Goal: Information Seeking & Learning: Learn about a topic

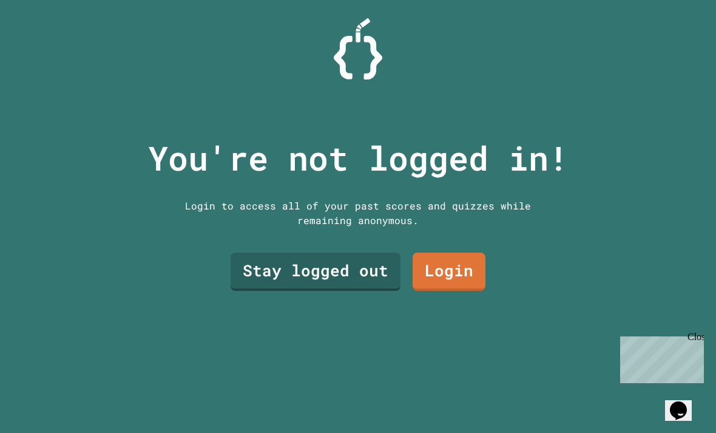
click at [348, 291] on link "Stay logged out" at bounding box center [316, 271] width 170 height 38
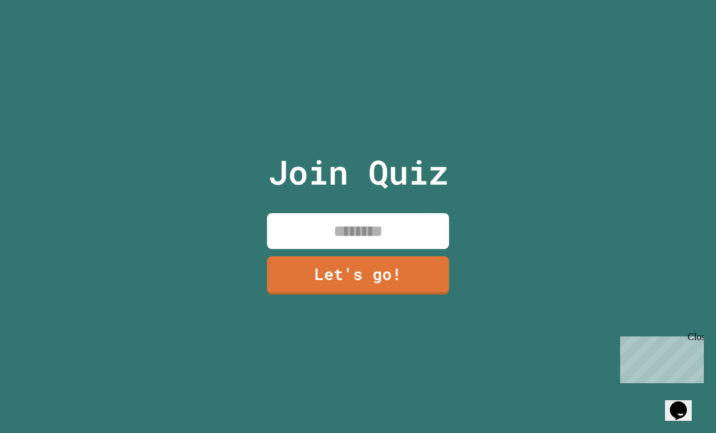
click at [400, 249] on input at bounding box center [358, 231] width 182 height 36
type input "**********"
click at [416, 294] on link "Let's go!" at bounding box center [358, 275] width 182 height 38
click at [700, 336] on div "Close" at bounding box center [694, 338] width 15 height 15
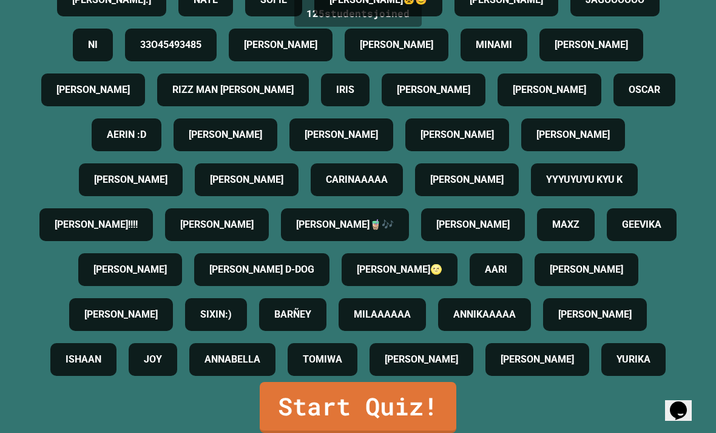
click at [485, 376] on div "[PERSON_NAME]" at bounding box center [537, 359] width 104 height 33
click at [410, 432] on link "Start Quiz!" at bounding box center [358, 407] width 197 height 51
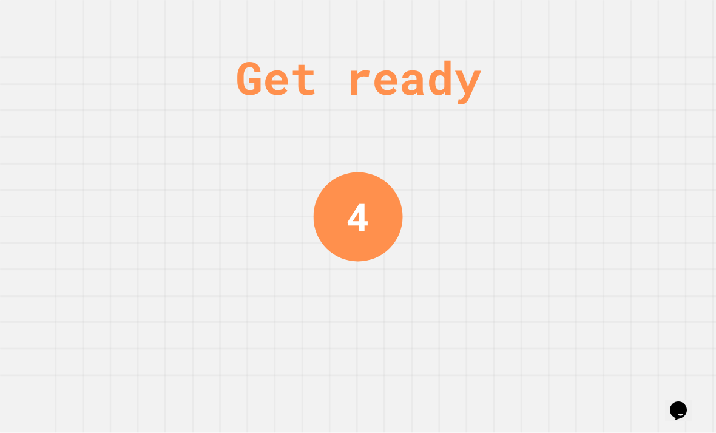
click at [502, 64] on div "Get ready 4" at bounding box center [358, 216] width 716 height 433
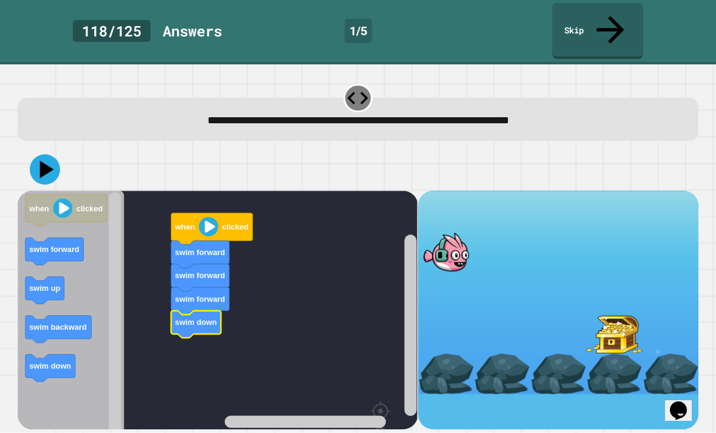
click at [231, 222] on text "clicked" at bounding box center [236, 226] width 26 height 9
click at [48, 154] on icon at bounding box center [45, 169] width 30 height 30
click at [52, 154] on icon at bounding box center [45, 169] width 30 height 30
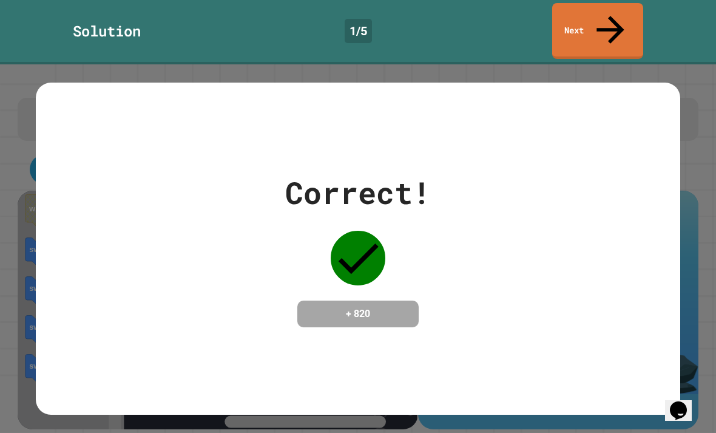
click at [603, 16] on link "Next" at bounding box center [597, 31] width 91 height 56
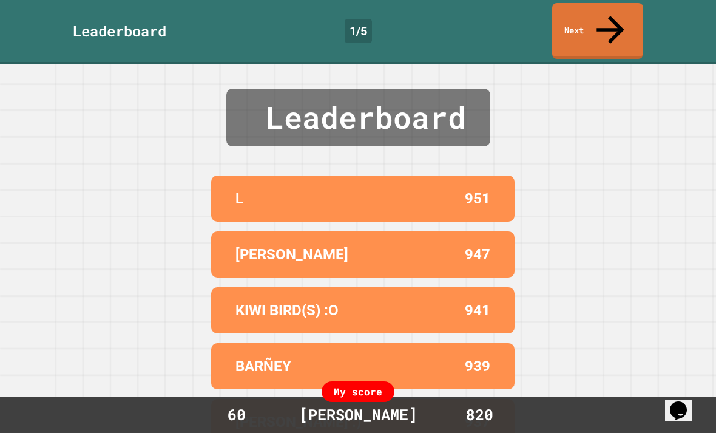
click at [598, 19] on link "Next" at bounding box center [597, 31] width 91 height 56
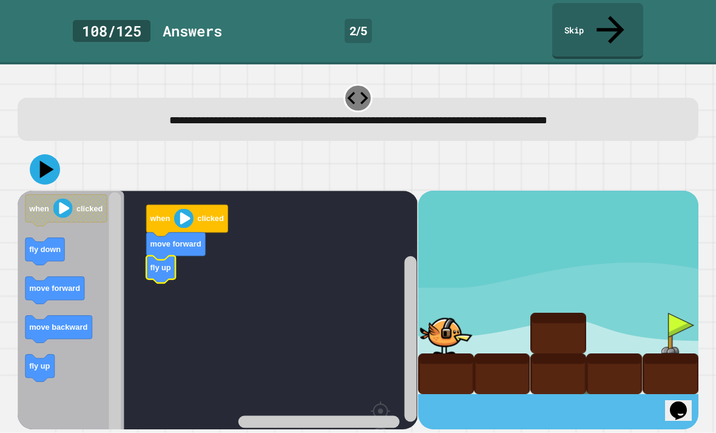
click at [44, 160] on icon at bounding box center [47, 169] width 14 height 18
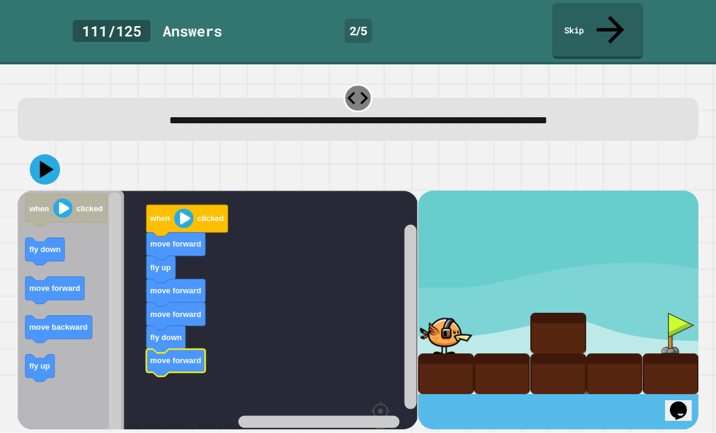
click at [44, 160] on icon at bounding box center [47, 169] width 14 height 18
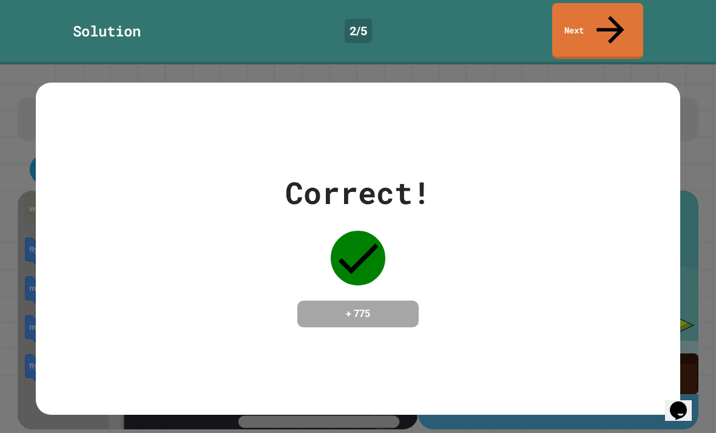
click at [610, 18] on icon at bounding box center [610, 29] width 41 height 41
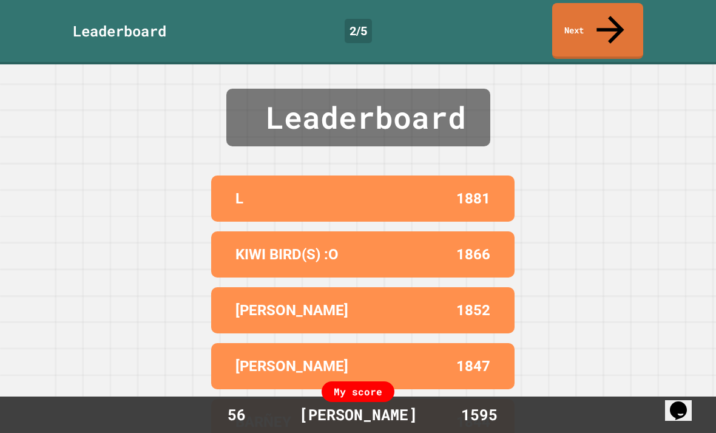
click at [622, 30] on link "Next" at bounding box center [597, 31] width 91 height 56
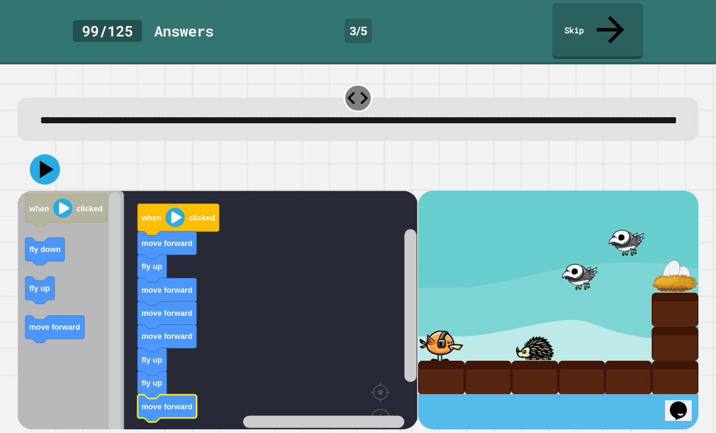
click at [49, 162] on icon at bounding box center [47, 169] width 14 height 18
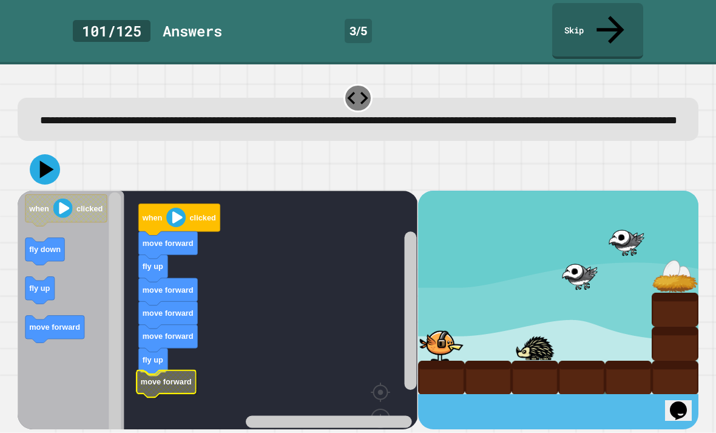
click at [165, 391] on rect "Blockly Workspace" at bounding box center [218, 333] width 400 height 285
click at [43, 174] on icon at bounding box center [45, 169] width 30 height 30
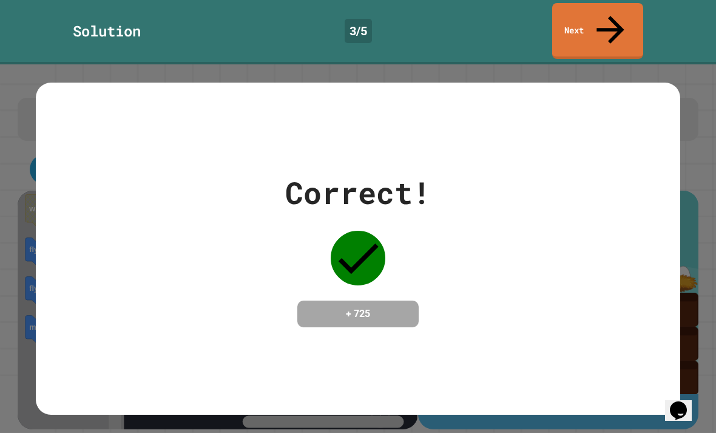
click at [606, 27] on link "Next" at bounding box center [597, 31] width 91 height 56
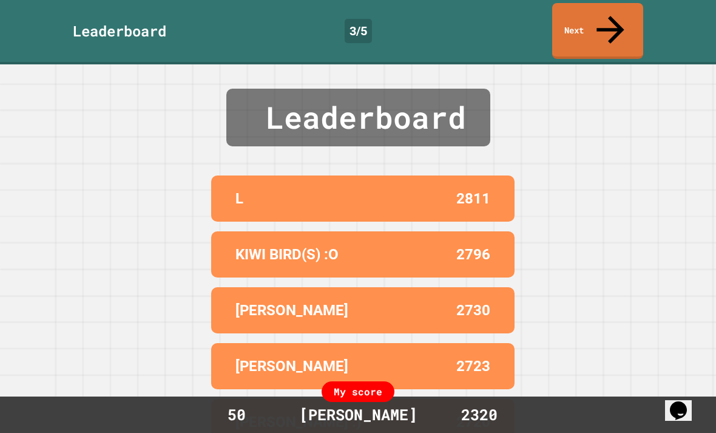
click at [618, 16] on link "Next" at bounding box center [597, 31] width 91 height 56
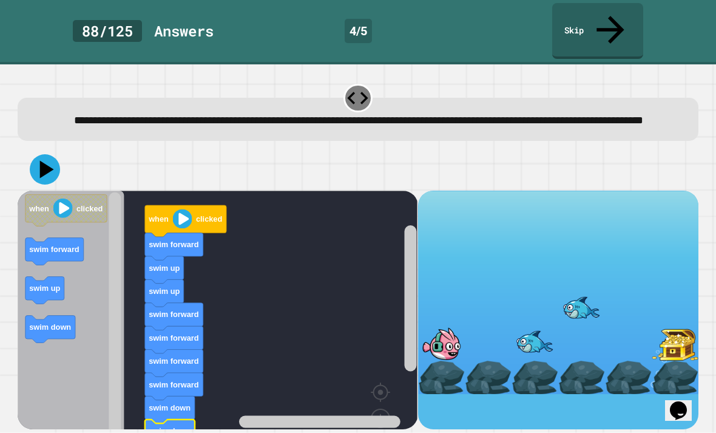
click at [51, 164] on icon at bounding box center [45, 169] width 30 height 30
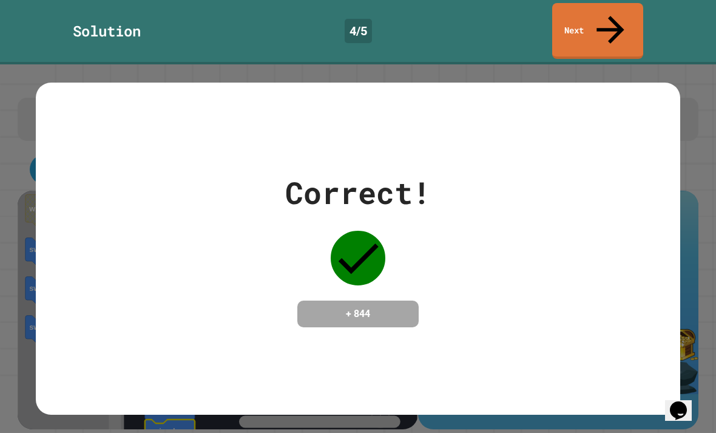
click at [613, 12] on icon at bounding box center [610, 29] width 41 height 41
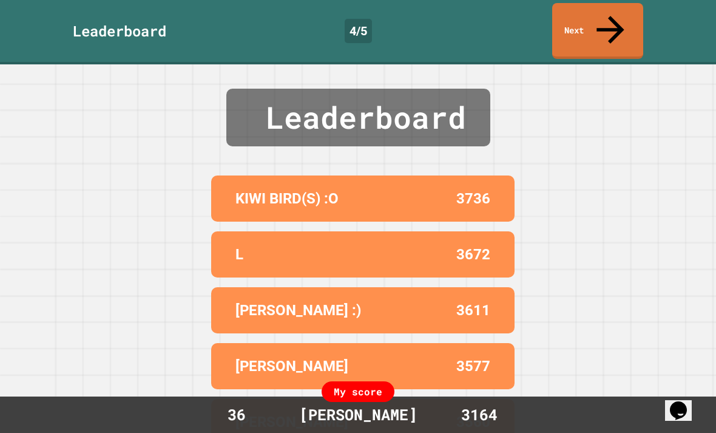
click at [615, 18] on icon at bounding box center [610, 29] width 41 height 41
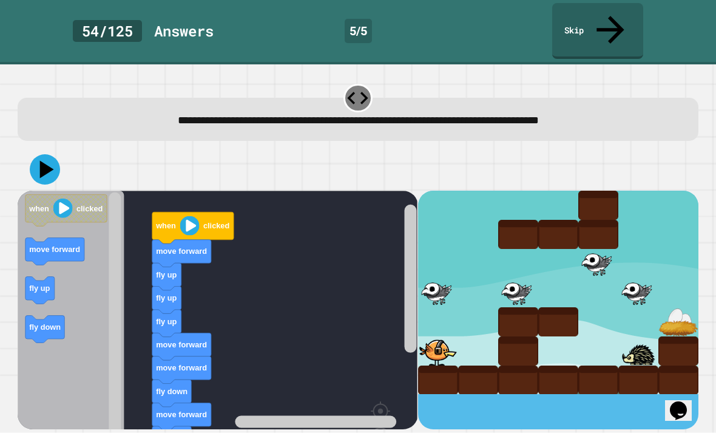
click at [48, 160] on icon at bounding box center [47, 169] width 14 height 18
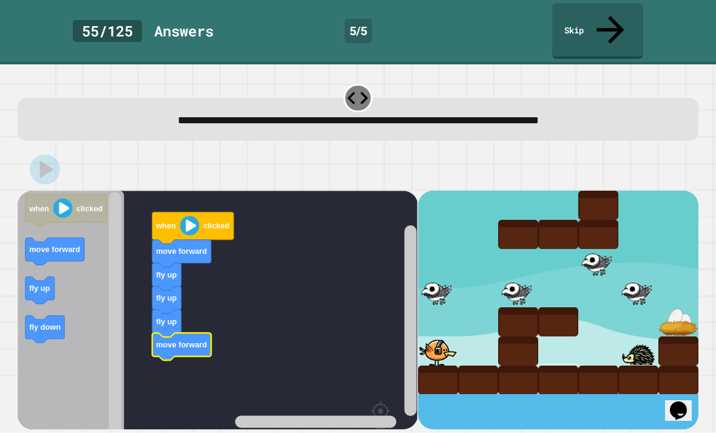
click at [172, 340] on text "move forward" at bounding box center [182, 344] width 51 height 9
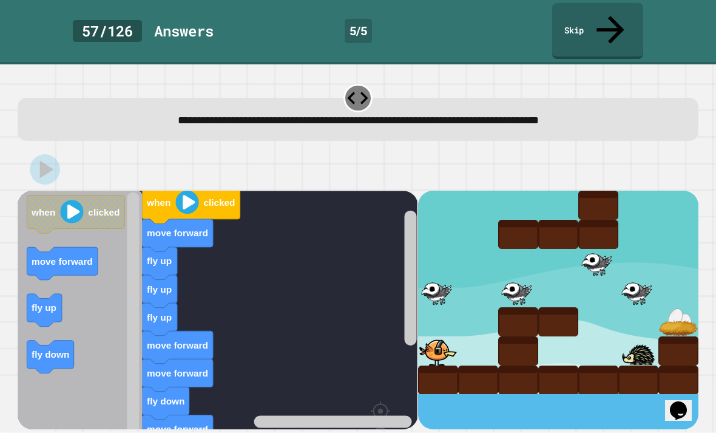
click at [380, 410] on image "Blockly Workspace" at bounding box center [380, 408] width 58 height 75
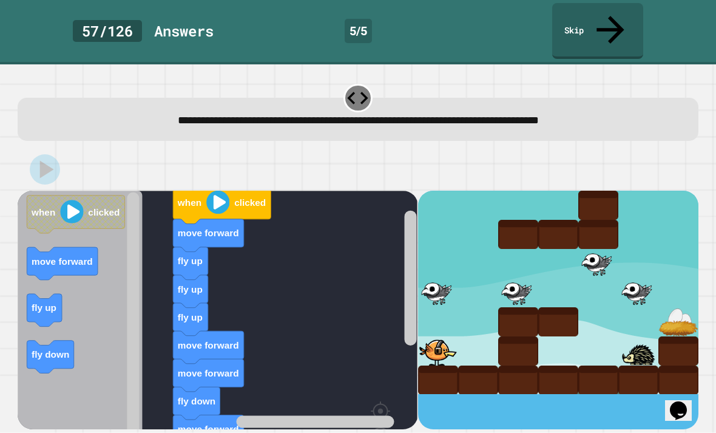
click at [383, 432] on image "Blockly Workspace" at bounding box center [361, 429] width 58 height 75
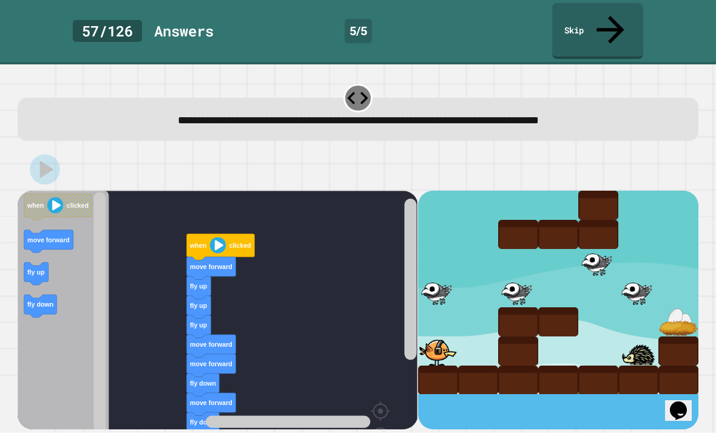
click at [380, 430] on image "Blockly Workspace" at bounding box center [361, 429] width 58 height 75
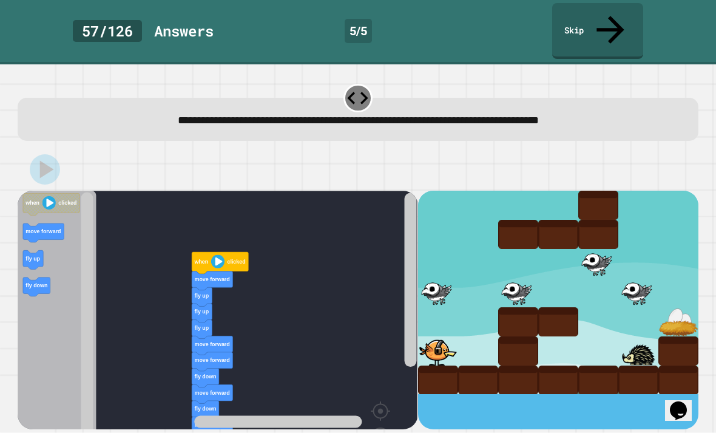
click at [377, 432] on image "Blockly Workspace" at bounding box center [361, 429] width 58 height 75
click at [239, 247] on rect "Blockly Workspace" at bounding box center [218, 343] width 400 height 304
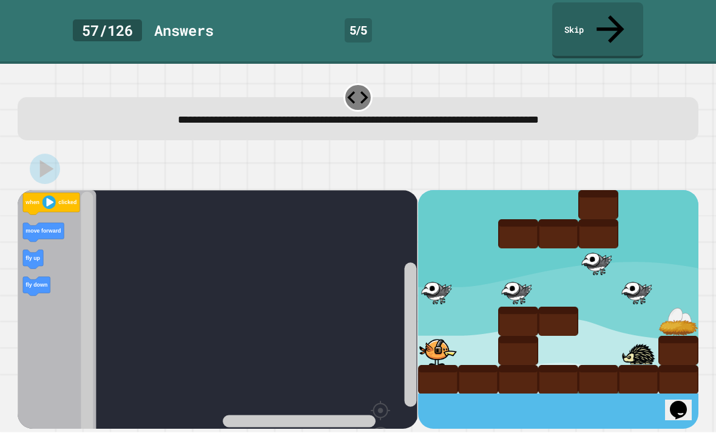
scroll to position [39, 0]
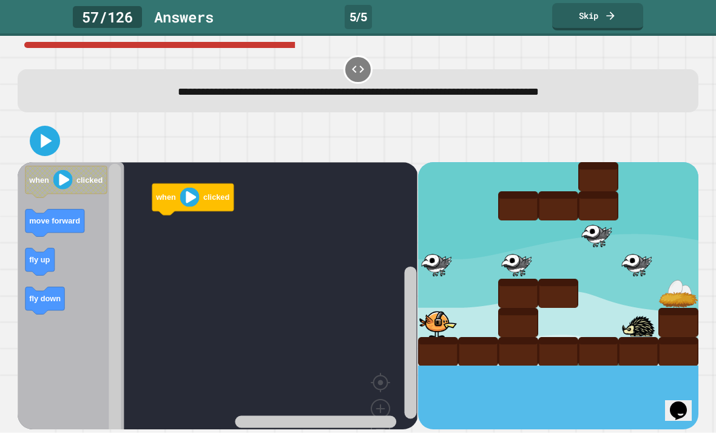
scroll to position [39, 0]
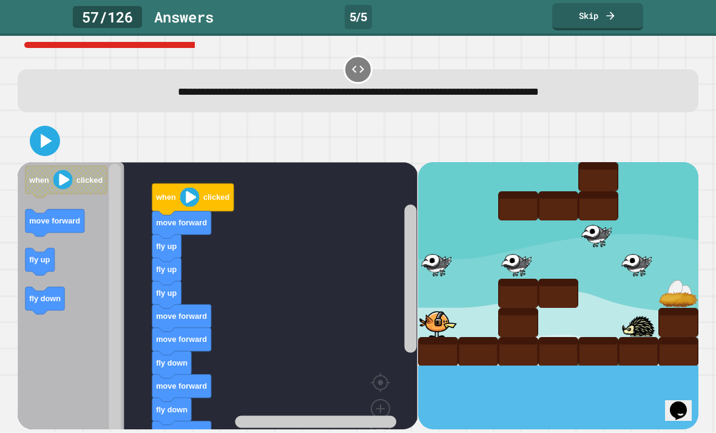
click at [47, 129] on icon at bounding box center [45, 141] width 24 height 24
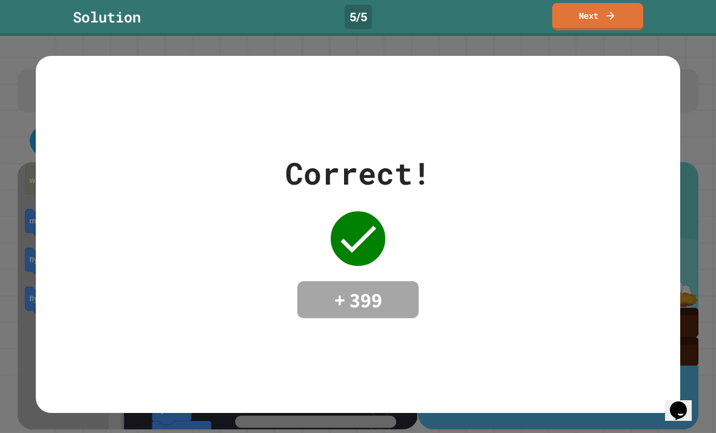
scroll to position [0, 0]
click at [609, 19] on icon at bounding box center [610, 16] width 12 height 12
